Goal: Find specific page/section: Find specific page/section

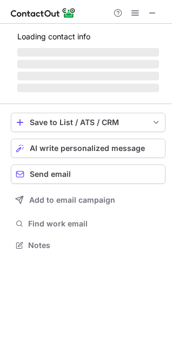
scroll to position [5, 5]
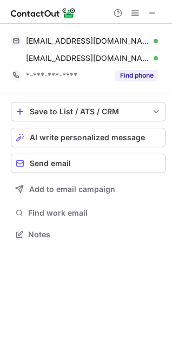
scroll to position [227, 172]
click at [153, 12] on span at bounding box center [152, 13] width 9 height 9
